Goal: Transaction & Acquisition: Download file/media

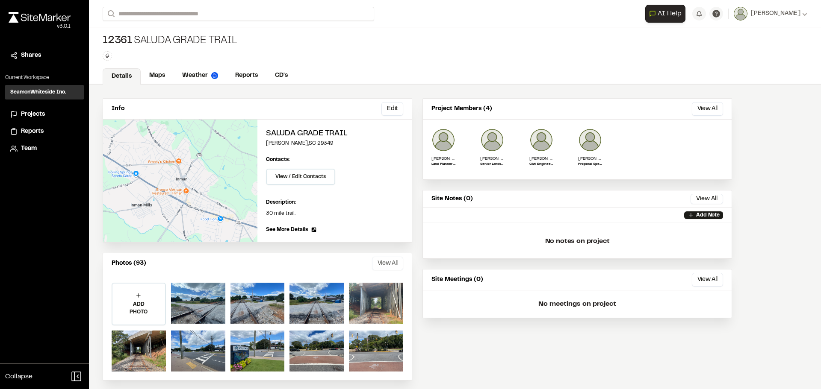
click at [385, 262] on button "View All" at bounding box center [387, 264] width 31 height 14
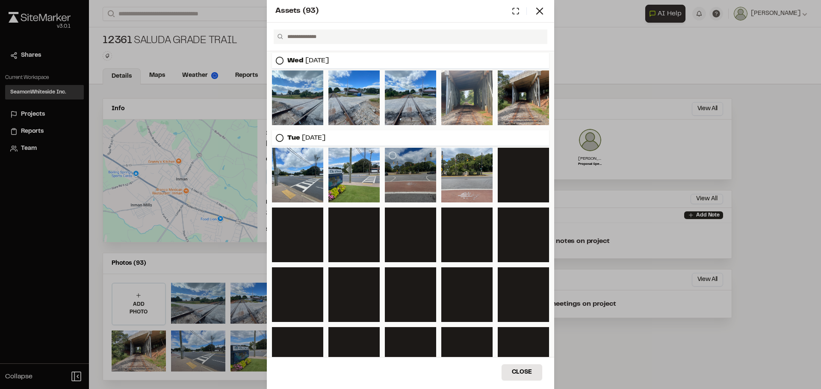
scroll to position [114, 0]
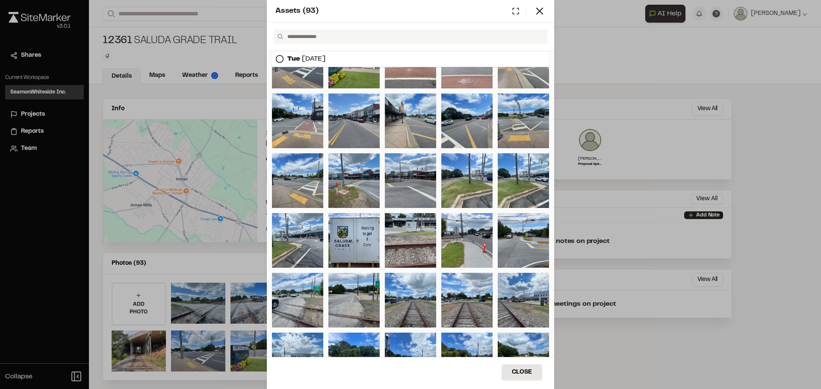
click at [283, 63] on icon at bounding box center [279, 59] width 9 height 9
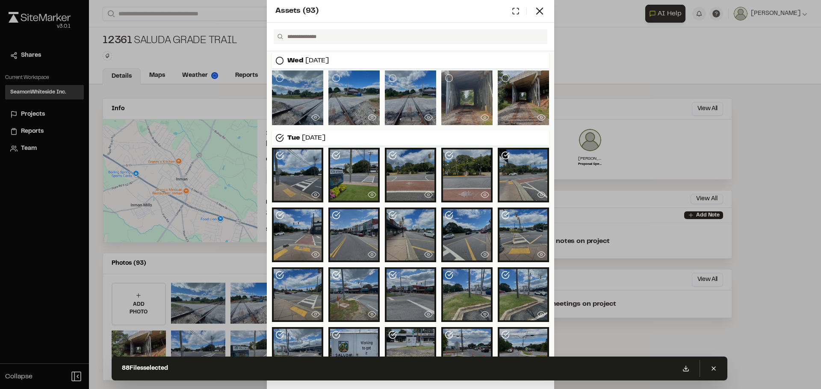
click at [283, 135] on icon at bounding box center [279, 138] width 9 height 9
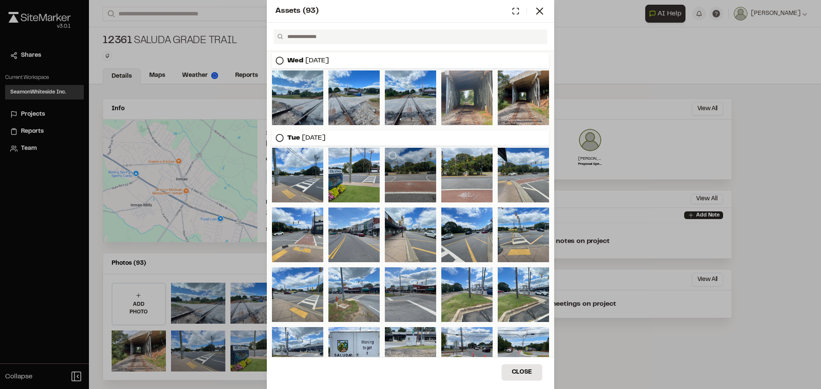
scroll to position [427, 0]
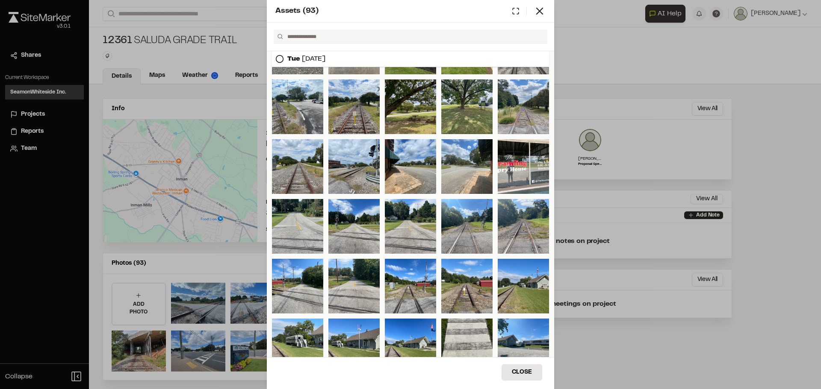
click at [280, 61] on icon at bounding box center [279, 59] width 9 height 9
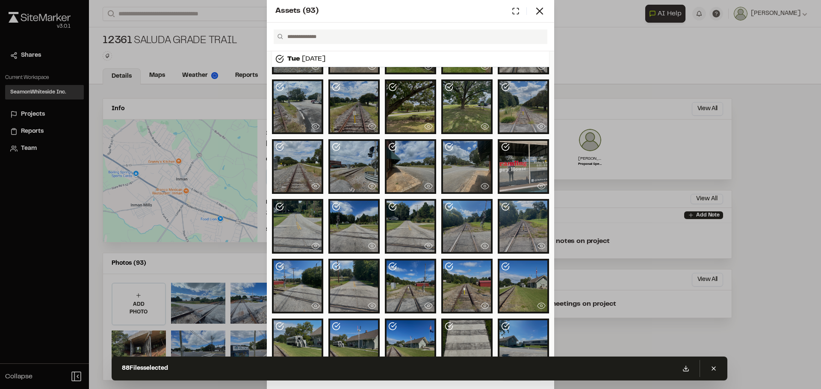
click at [282, 59] on polyline at bounding box center [281, 57] width 5 height 3
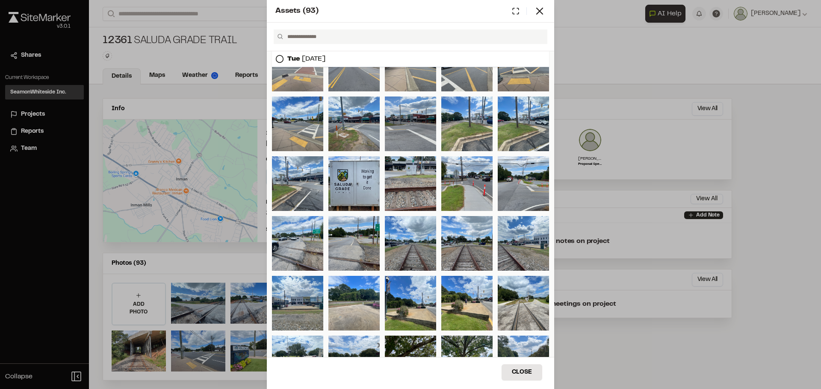
scroll to position [866, 0]
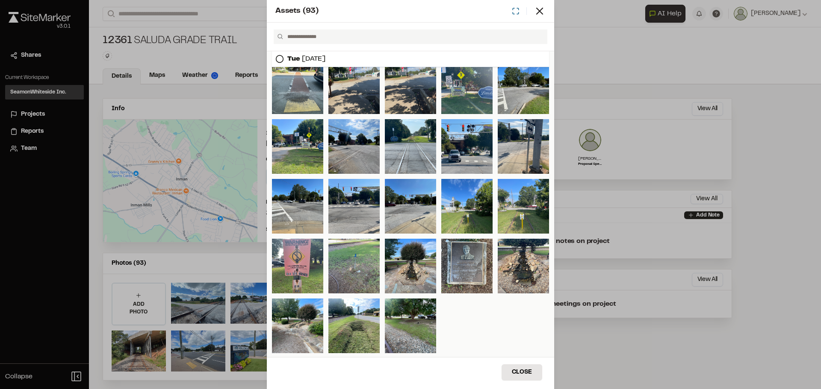
click at [514, 13] on icon at bounding box center [516, 11] width 8 height 8
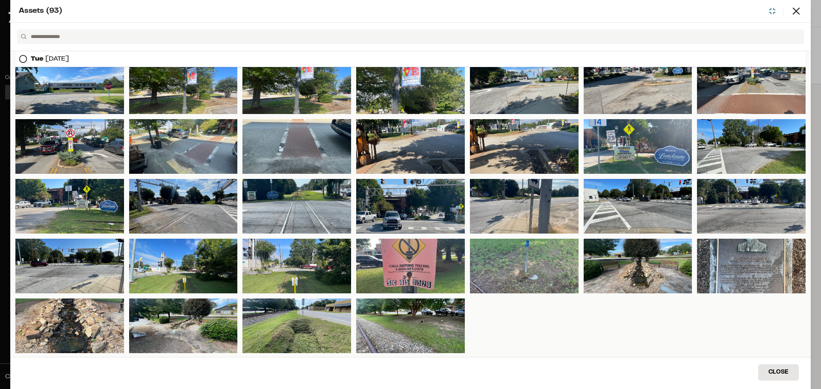
scroll to position [567, 0]
click at [283, 57] on div "[DATE]" at bounding box center [410, 59] width 790 height 16
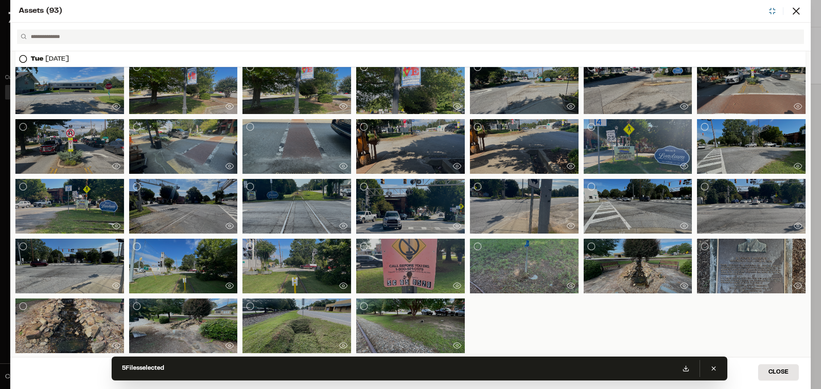
scroll to position [0, 0]
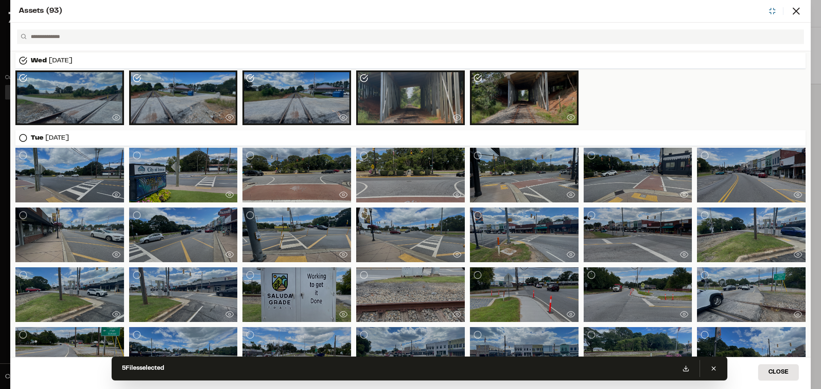
click at [23, 136] on icon at bounding box center [23, 138] width 9 height 9
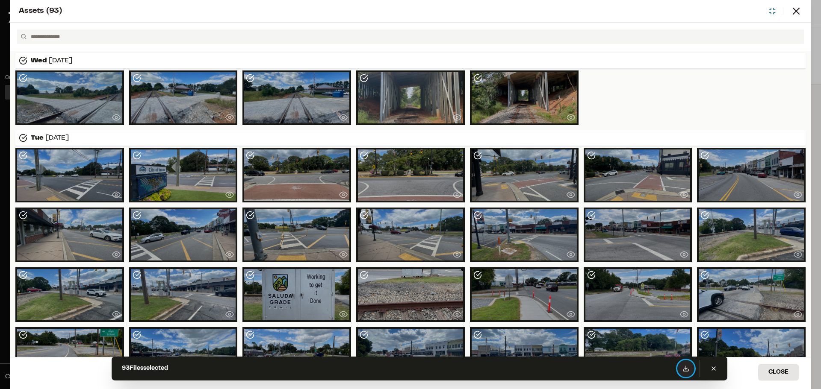
click at [683, 368] on icon at bounding box center [685, 368] width 7 height 7
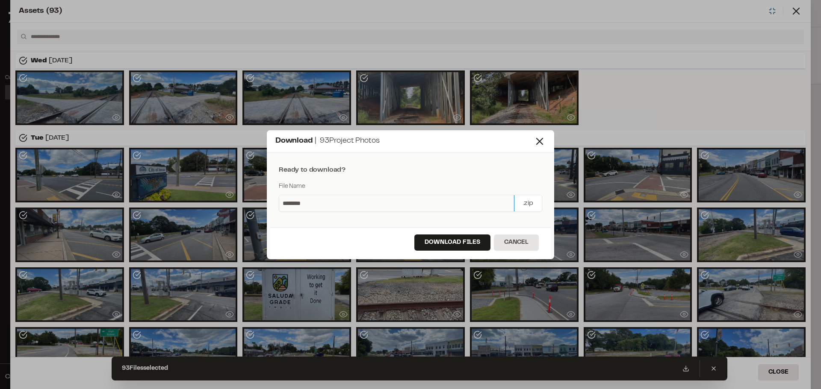
drag, startPoint x: 318, startPoint y: 200, endPoint x: 237, endPoint y: 201, distance: 81.2
click at [237, 201] on div "Download | 93 Project Photos Ready to download? File Name ******** .zip Downloa…" at bounding box center [410, 194] width 821 height 389
type input "**********"
click at [455, 241] on button "Download Files" at bounding box center [452, 243] width 76 height 16
